Goal: Task Accomplishment & Management: Use online tool/utility

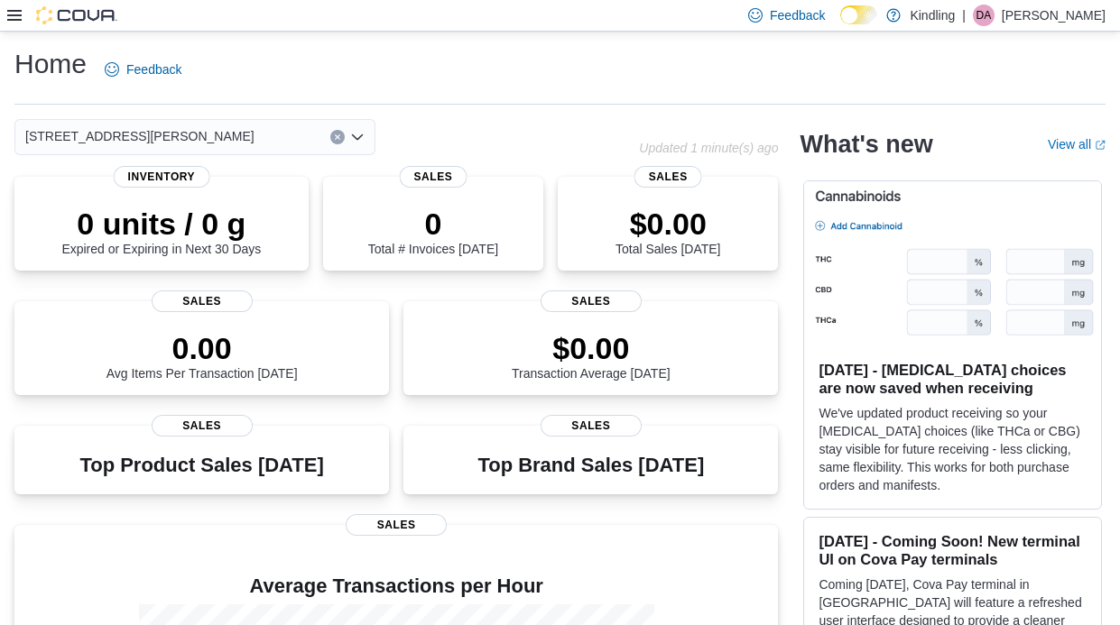
click at [11, 10] on icon at bounding box center [14, 15] width 14 height 11
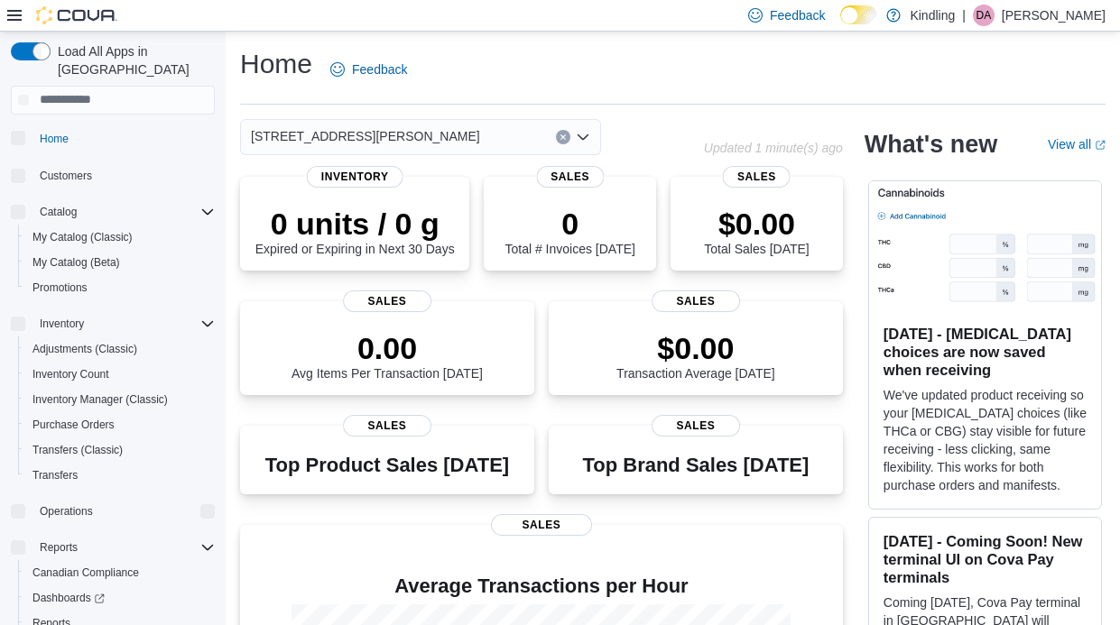
scroll to position [67, 0]
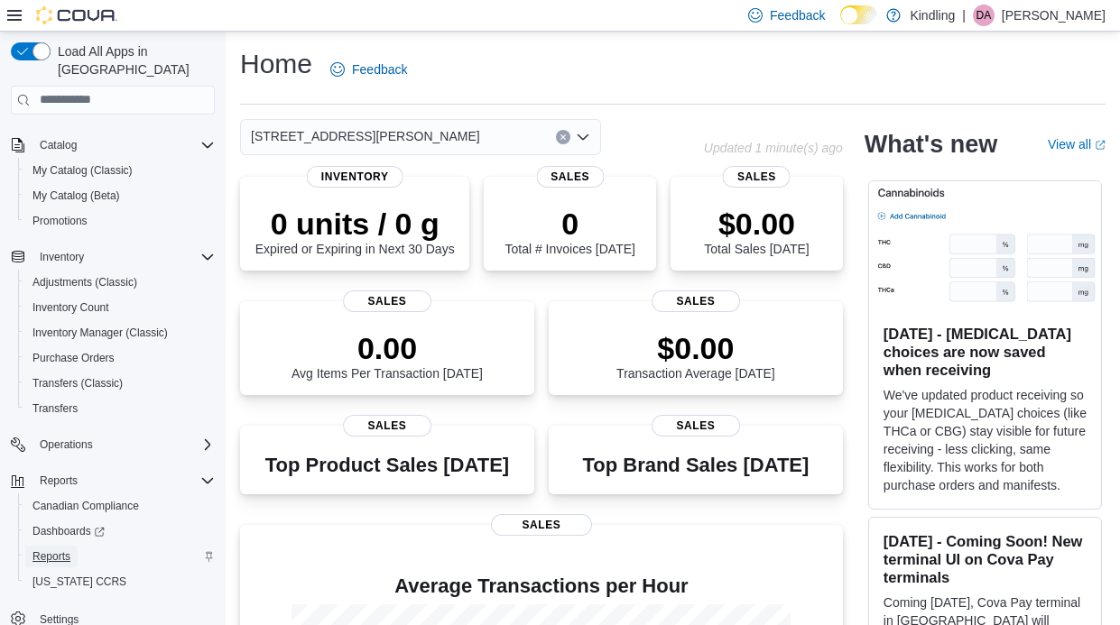
click at [61, 550] on span "Reports" at bounding box center [51, 557] width 38 height 14
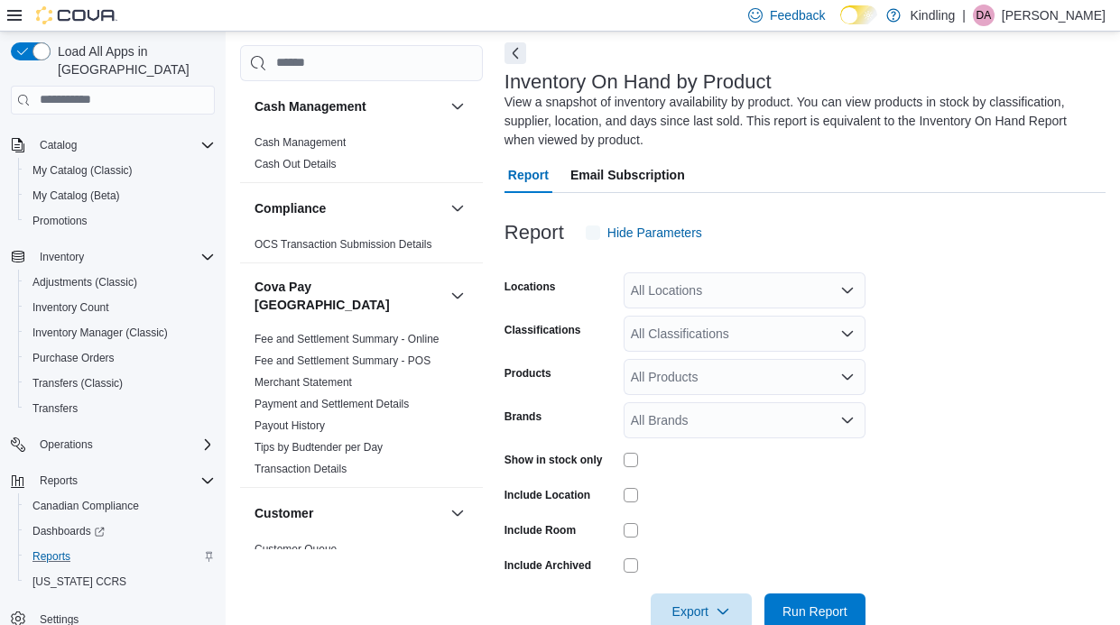
scroll to position [79, 0]
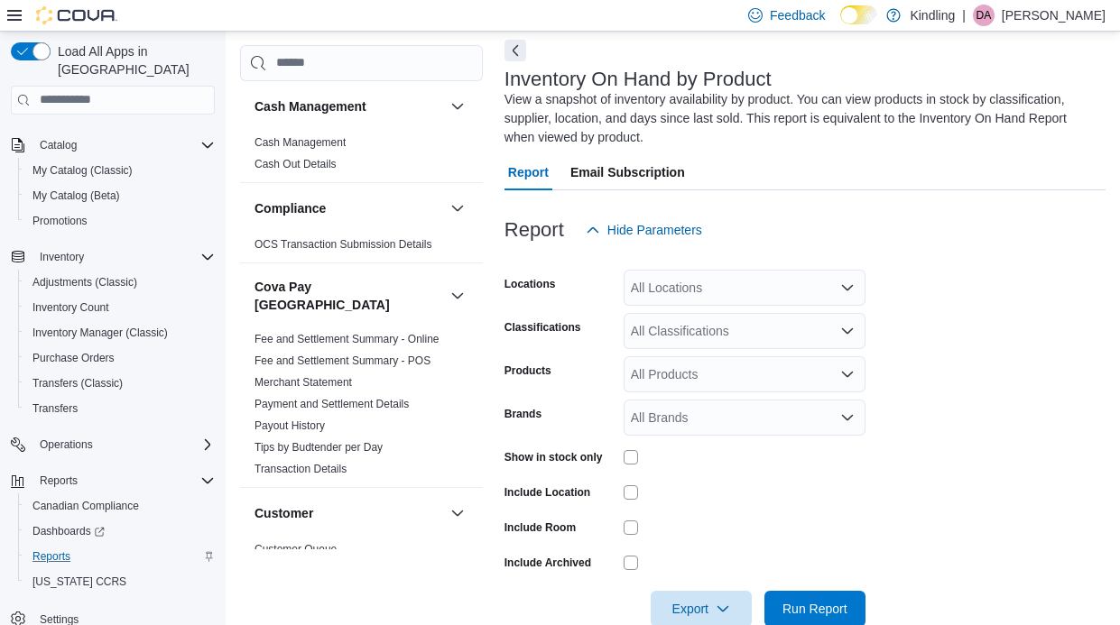
click at [681, 291] on div "All Locations" at bounding box center [745, 288] width 242 height 36
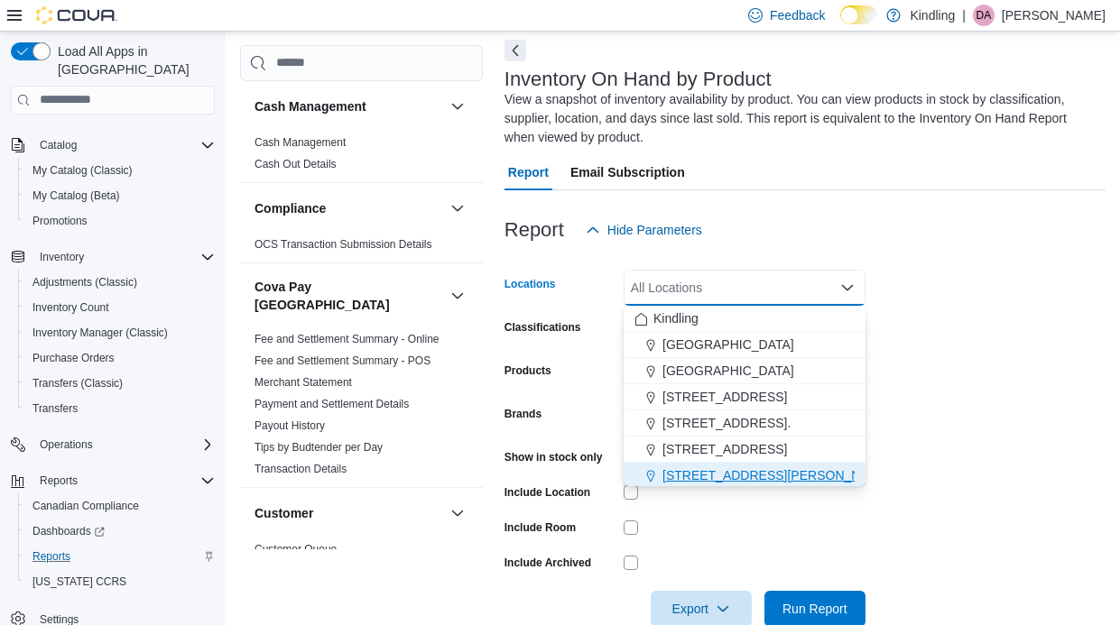
click at [690, 478] on span "[STREET_ADDRESS][PERSON_NAME]" at bounding box center [776, 476] width 229 height 18
click at [735, 543] on form "Locations 249 Mary Street Combo box. Selected. 249 Mary Street. Press Backspace…" at bounding box center [805, 437] width 601 height 379
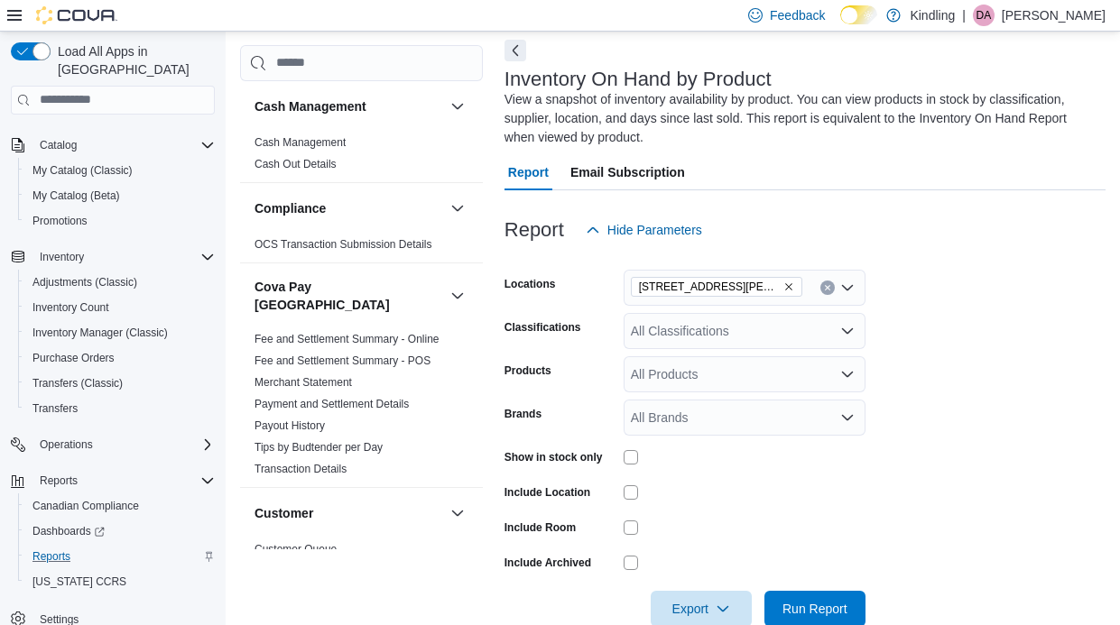
click at [634, 468] on div at bounding box center [745, 457] width 242 height 28
click at [684, 334] on div "All Classifications" at bounding box center [745, 331] width 242 height 36
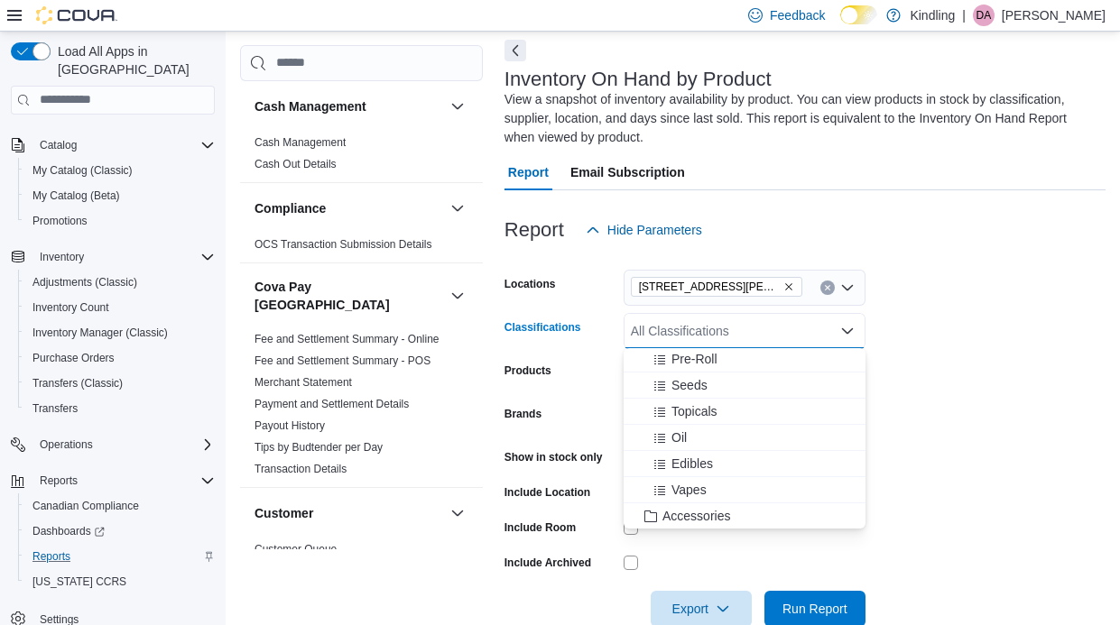
scroll to position [154, 0]
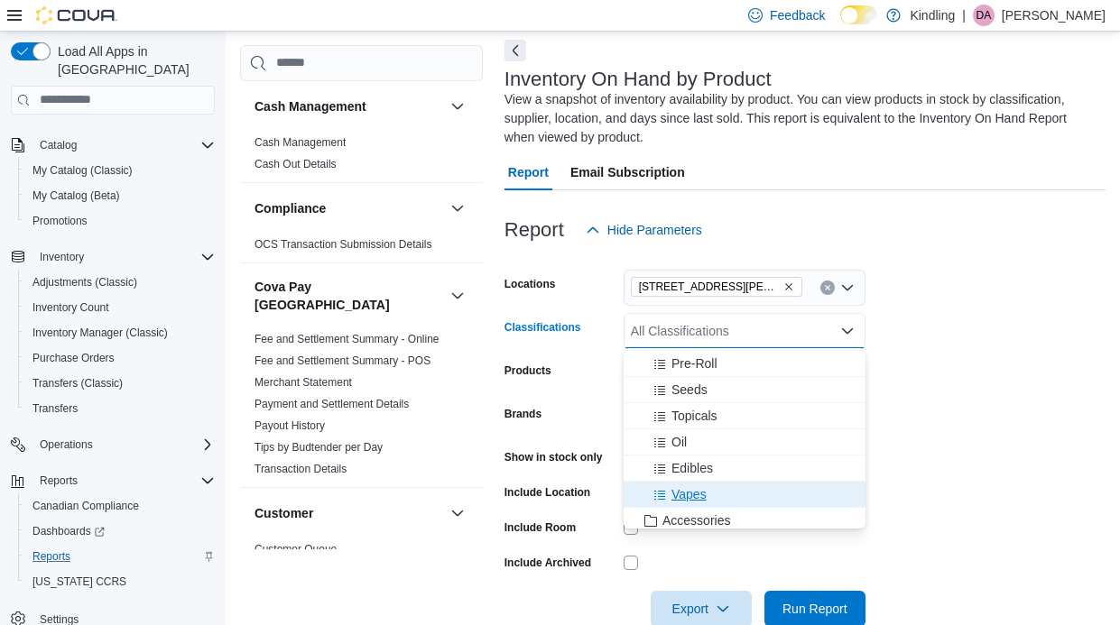
click at [684, 492] on span "Vapes" at bounding box center [688, 495] width 35 height 18
click at [681, 549] on div at bounding box center [745, 563] width 242 height 28
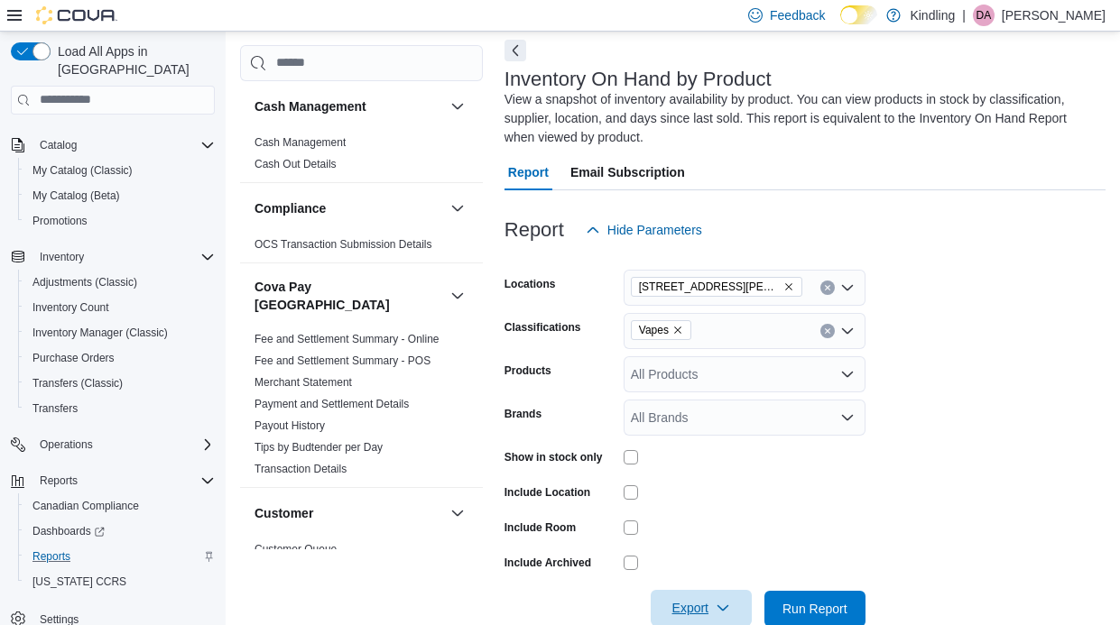
click at [697, 602] on span "Export" at bounding box center [701, 608] width 79 height 36
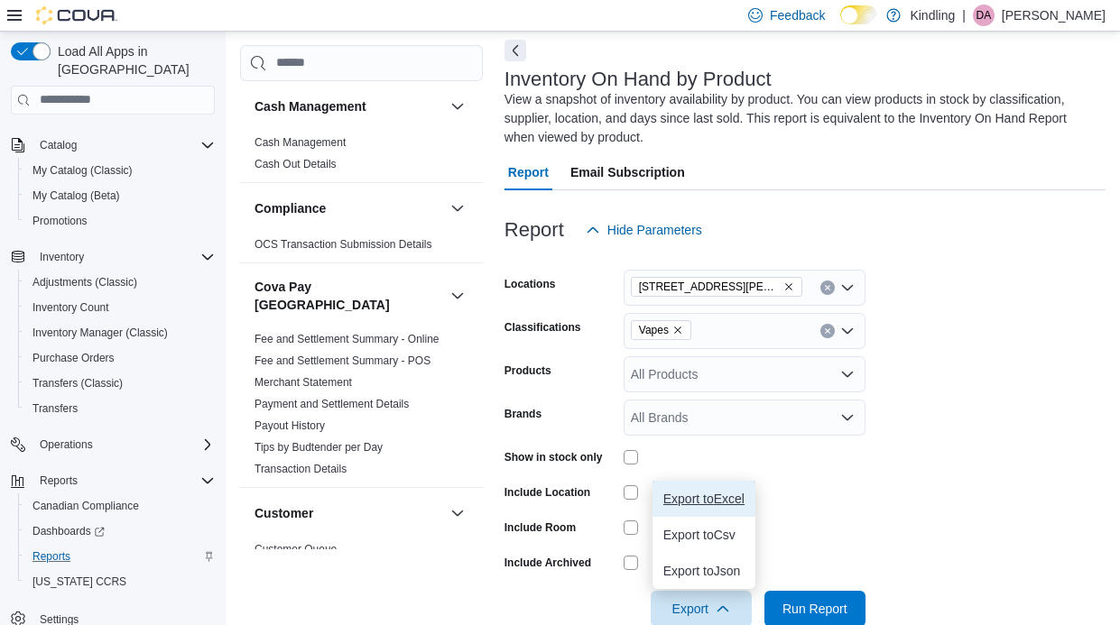
click at [713, 495] on span "Export to Excel" at bounding box center [703, 499] width 81 height 14
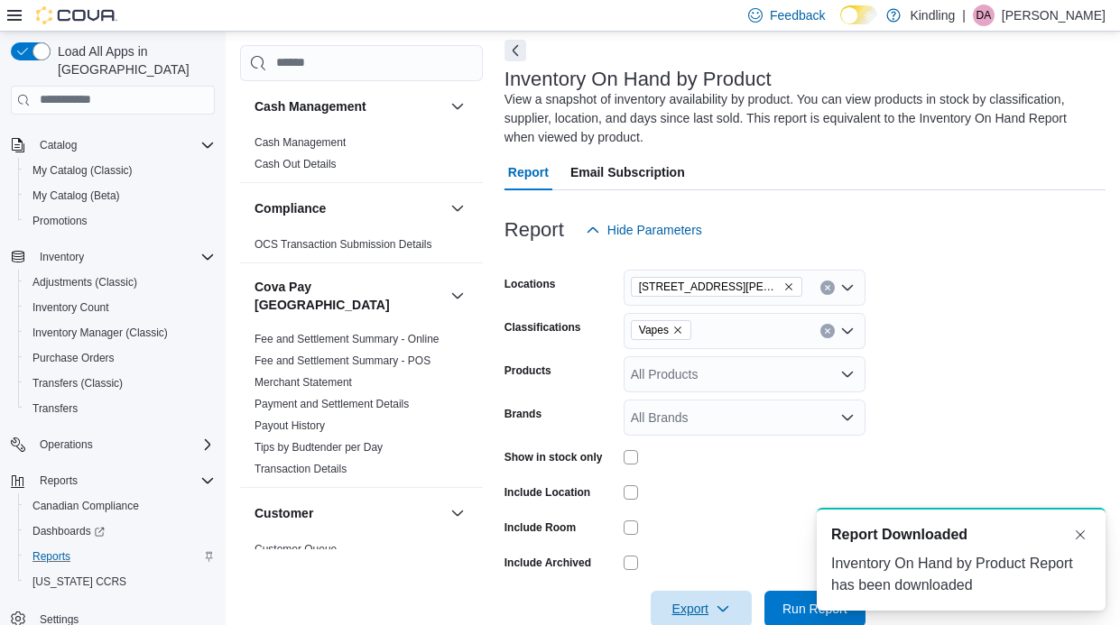
scroll to position [0, 0]
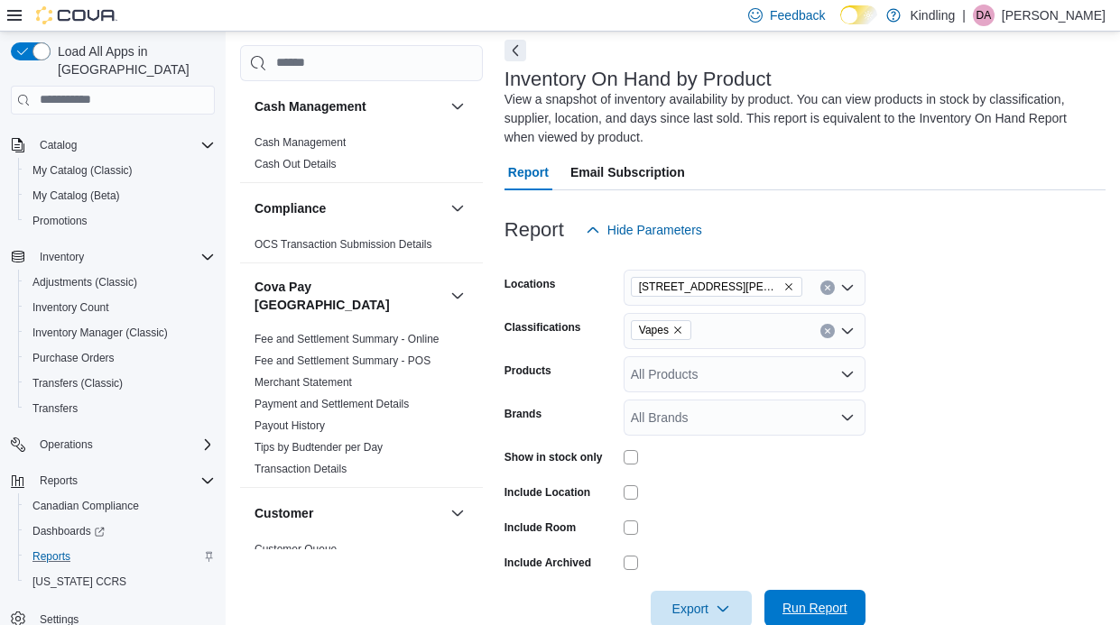
click at [810, 599] on span "Run Report" at bounding box center [815, 608] width 65 height 18
